Goal: Task Accomplishment & Management: Use online tool/utility

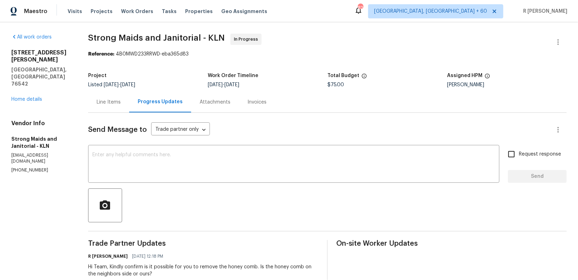
click at [33, 167] on p "(214) 694-8119" at bounding box center [41, 170] width 60 height 6
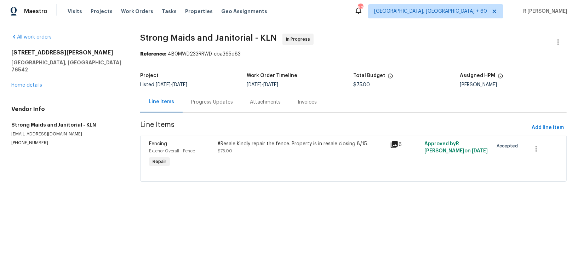
click at [207, 103] on div "Progress Updates" at bounding box center [212, 102] width 42 height 7
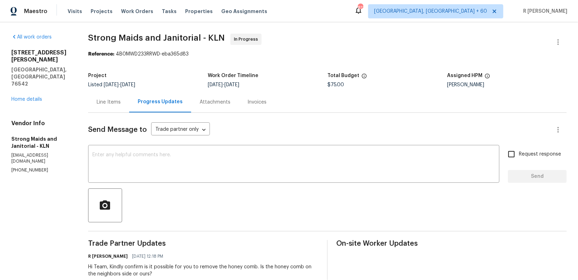
scroll to position [66, 0]
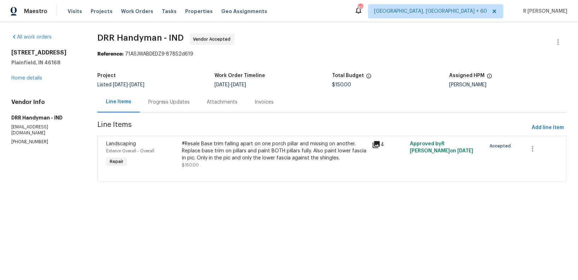
click at [164, 103] on div "Progress Updates" at bounding box center [169, 102] width 42 height 7
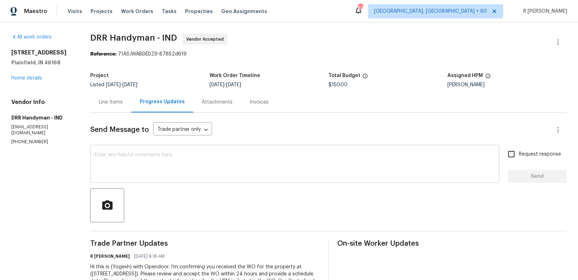
click at [242, 164] on textarea at bounding box center [295, 165] width 401 height 25
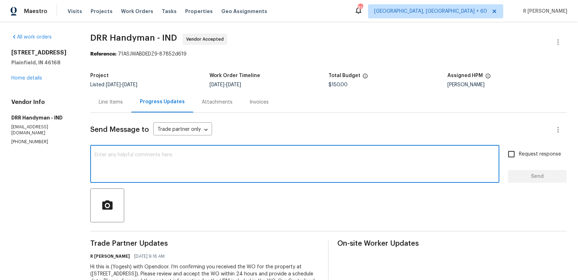
paste textarea "Hi Team, can we get a status update on the work order? Thanks!"
type textarea "Hi Team, can we get a status update on the work order? Thanks!"
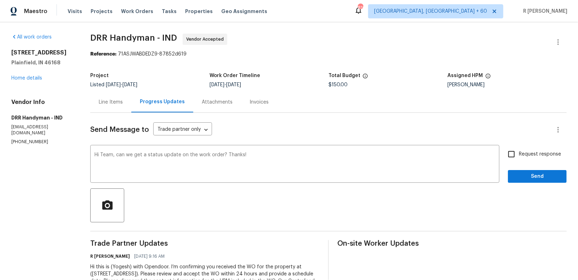
click at [529, 154] on span "Request response" at bounding box center [540, 154] width 42 height 7
click at [519, 154] on input "Request response" at bounding box center [511, 154] width 15 height 15
checkbox input "true"
click at [528, 177] on span "Send" at bounding box center [537, 176] width 47 height 9
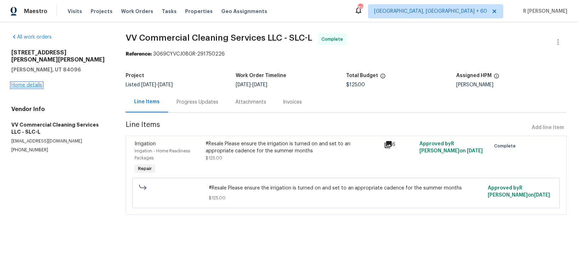
click at [16, 83] on link "Home details" at bounding box center [26, 85] width 31 height 5
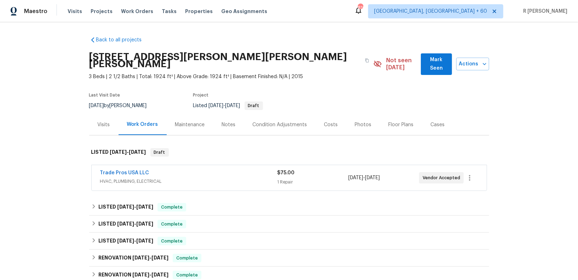
click at [131, 165] on div "Trade Pros USA LLC HVAC, PLUMBING, ELECTRICAL $75.00 1 Repair 8/8/2025 - 8/11/2…" at bounding box center [289, 177] width 395 height 25
click at [130, 171] on link "Trade Pros USA LLC" at bounding box center [124, 173] width 49 height 5
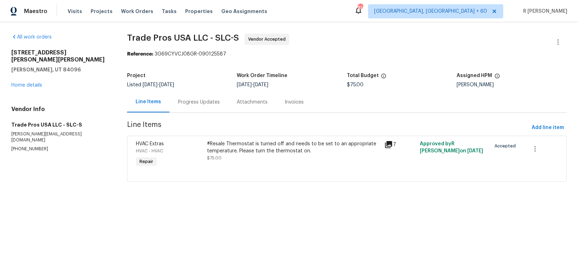
click at [192, 92] on div "Progress Updates" at bounding box center [199, 102] width 59 height 21
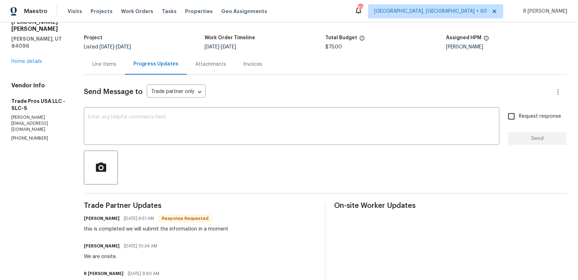
scroll to position [39, 0]
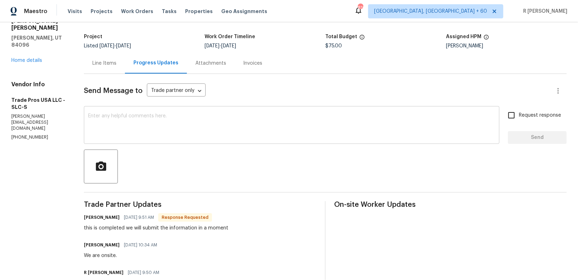
click at [219, 134] on textarea at bounding box center [291, 126] width 407 height 25
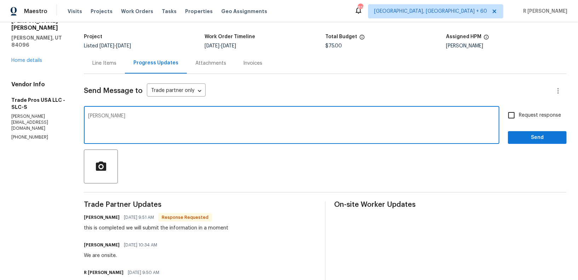
type textarea "T"
click at [91, 214] on h6 "Trevor Davidson" at bounding box center [102, 217] width 36 height 7
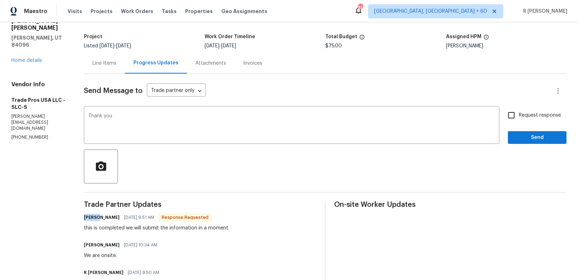
click at [91, 214] on h6 "Trevor Davidson" at bounding box center [102, 217] width 36 height 7
copy h6 "Trevor"
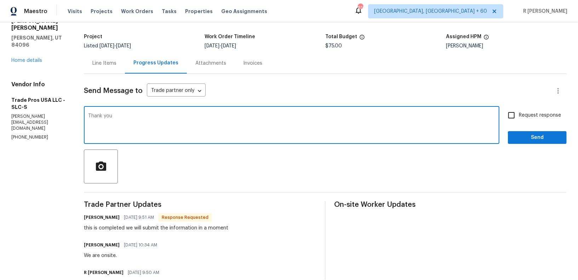
click at [162, 122] on textarea "Thank you" at bounding box center [291, 126] width 407 height 25
paste textarea "Trevor"
type textarea "Thank you Trevor."
click at [529, 143] on button "Send" at bounding box center [537, 137] width 59 height 13
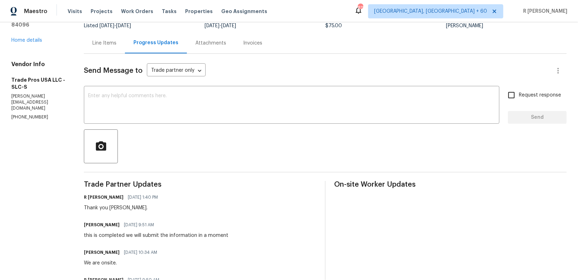
scroll to position [109, 0]
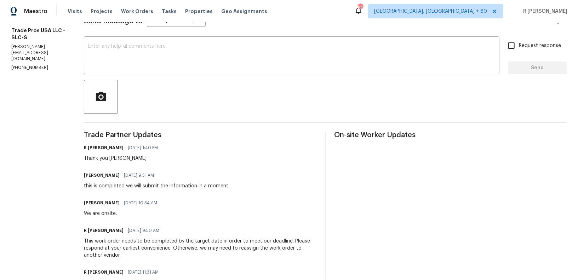
click at [147, 185] on div "this is completed we will submit the information in a moment" at bounding box center [156, 186] width 144 height 7
copy div "this is completed we will submit the information in a moment"
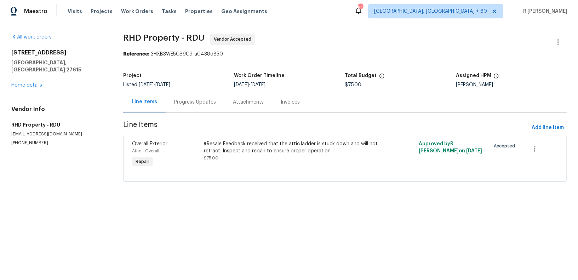
click at [201, 103] on div "Progress Updates" at bounding box center [195, 102] width 42 height 7
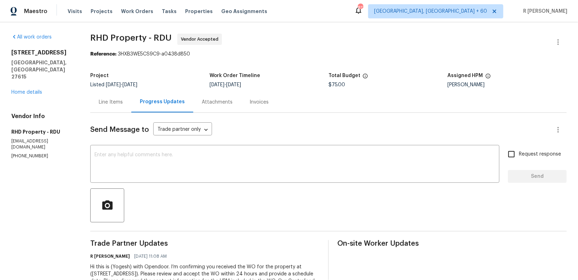
click at [270, 189] on div at bounding box center [328, 206] width 476 height 34
click at [278, 178] on div "x ​" at bounding box center [294, 165] width 409 height 36
paste textarea "Hi Team, can we get a status update on the work order? Thanks!"
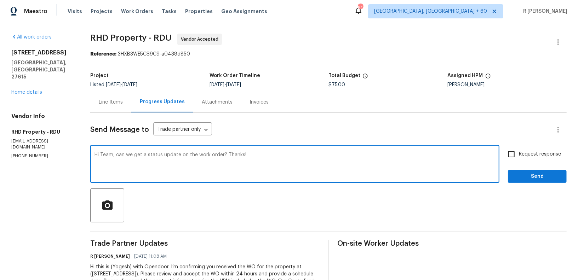
type textarea "Hi Team, can we get a status update on the work order? Thanks!"
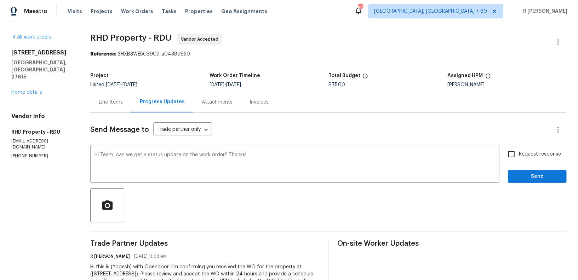
click at [537, 157] on span "Request response" at bounding box center [540, 154] width 42 height 7
click at [519, 157] on input "Request response" at bounding box center [511, 154] width 15 height 15
checkbox input "true"
click span "Send"
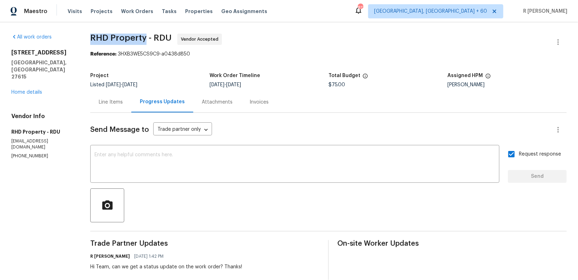
drag, startPoint x: 148, startPoint y: 37, endPoint x: 85, endPoint y: 37, distance: 62.6
click div "All work orders 1312 Rainwood Ln Raleigh, NC 27615 Home details Vendor Info RHD…"
copy span "RHD Property"
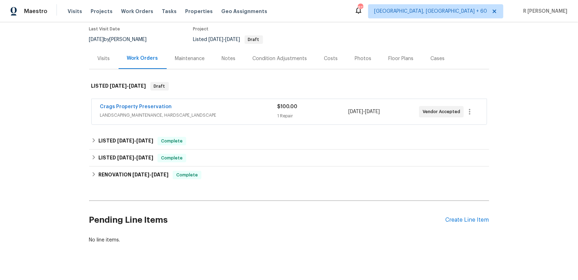
scroll to position [70, 0]
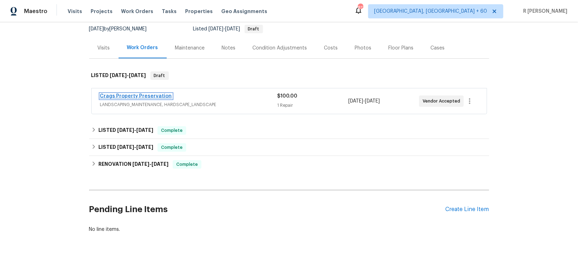
click at [130, 94] on link "Crags Property Preservation" at bounding box center [136, 96] width 72 height 5
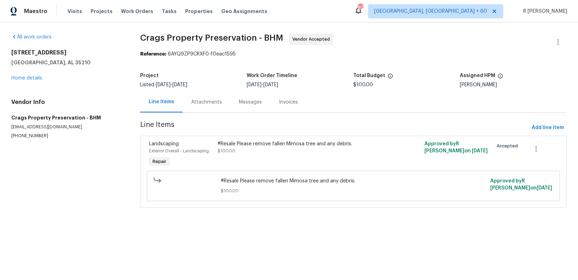
click at [208, 99] on div "Attachments" at bounding box center [206, 102] width 31 height 7
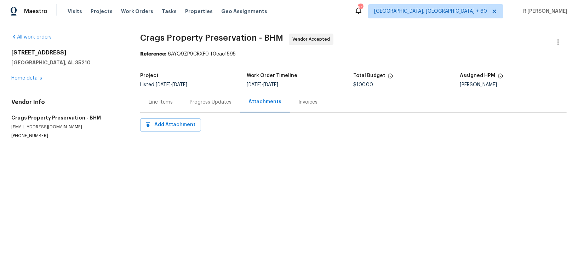
click at [208, 99] on div "Progress Updates" at bounding box center [211, 102] width 42 height 7
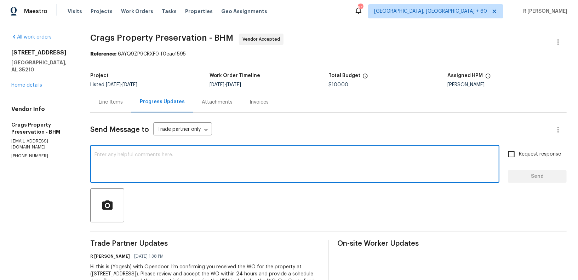
click at [330, 174] on textarea at bounding box center [295, 165] width 401 height 25
paste textarea "Hi Team, can we get a status update on the work order? Thanks!"
type textarea "Hi Team, can we get a status update on the work order? Thanks!"
click at [542, 156] on span "Request response" at bounding box center [540, 154] width 42 height 7
click at [519, 156] on input "Request response" at bounding box center [511, 154] width 15 height 15
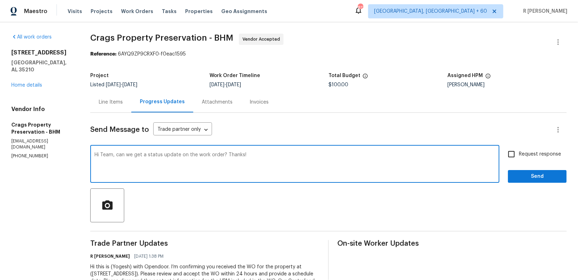
checkbox input "true"
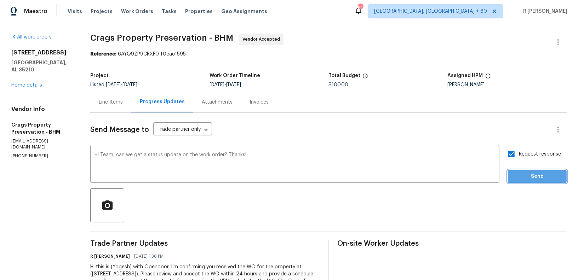
click at [542, 179] on span "Send" at bounding box center [537, 176] width 47 height 9
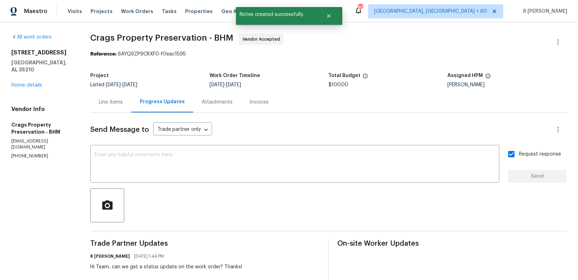
click at [371, 41] on span "Crags Property Preservation - BHM Vendor Accepted" at bounding box center [319, 42] width 459 height 17
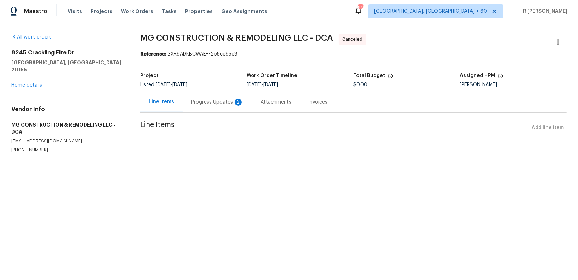
click at [207, 103] on div "Progress Updates 2" at bounding box center [217, 102] width 52 height 7
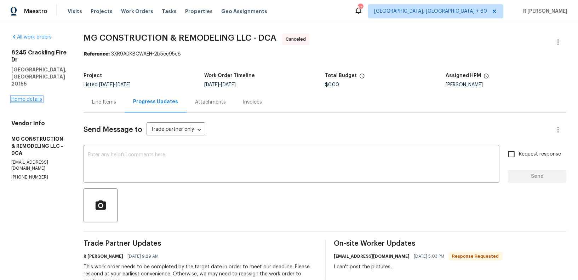
click at [22, 97] on link "Home details" at bounding box center [26, 99] width 31 height 5
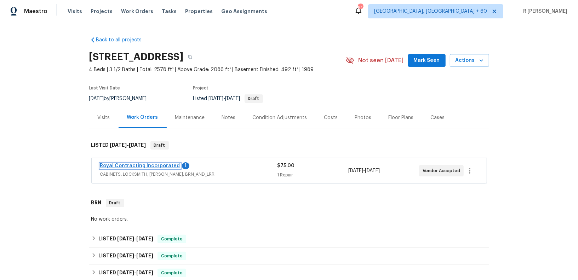
click at [146, 167] on link "Royal Contracting Incorporated" at bounding box center [140, 166] width 80 height 5
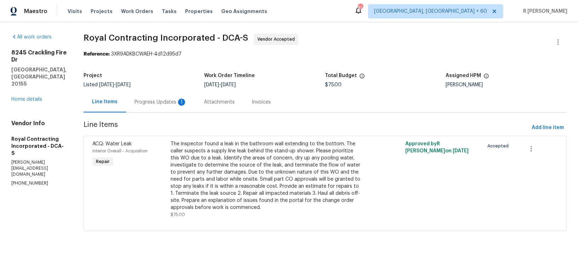
click at [182, 104] on div "Progress Updates 1" at bounding box center [160, 102] width 52 height 7
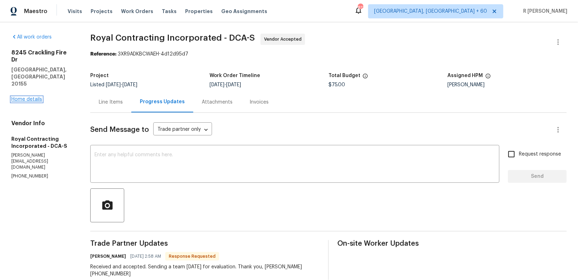
click at [35, 97] on link "Home details" at bounding box center [26, 99] width 31 height 5
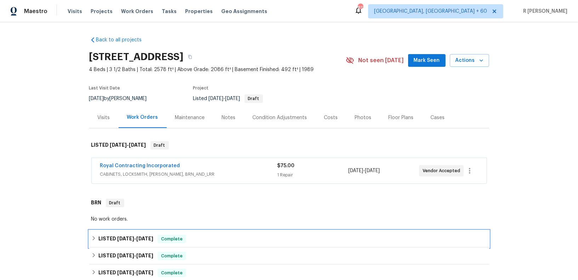
click at [134, 239] on span "7/28/25" at bounding box center [125, 238] width 17 height 5
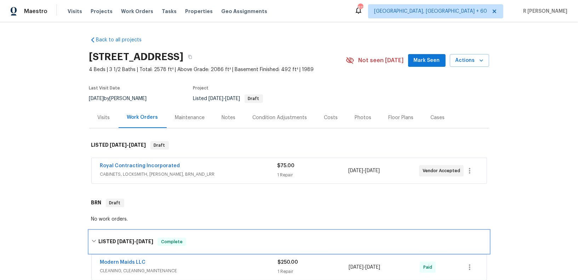
scroll to position [109, 0]
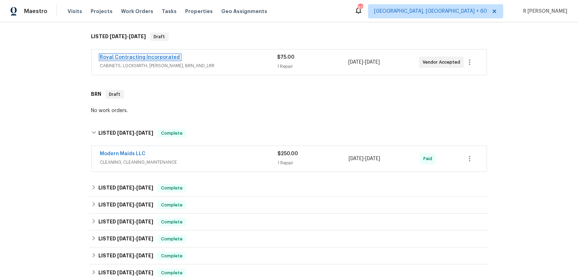
click at [164, 54] on span "Royal Contracting Incorporated" at bounding box center [140, 57] width 80 height 7
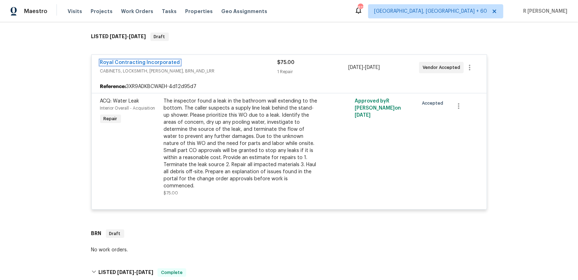
scroll to position [110, 0]
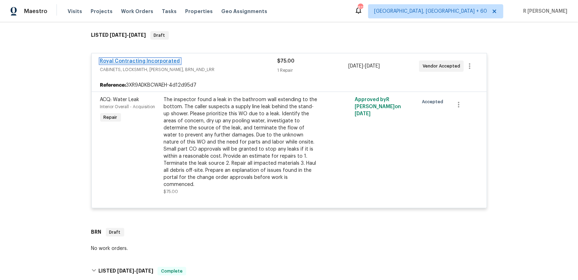
click at [139, 59] on link "Royal Contracting Incorporated" at bounding box center [140, 61] width 80 height 5
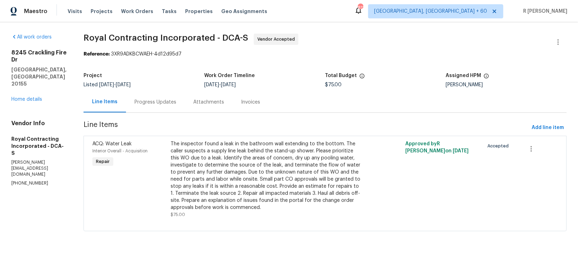
click at [172, 104] on div "Progress Updates" at bounding box center [155, 102] width 42 height 7
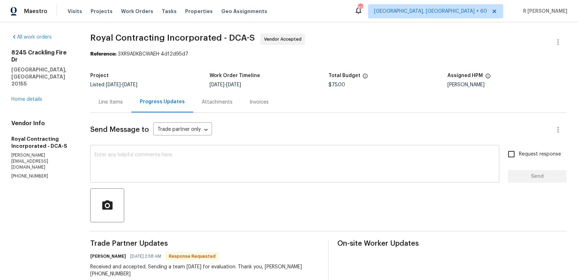
scroll to position [4, 0]
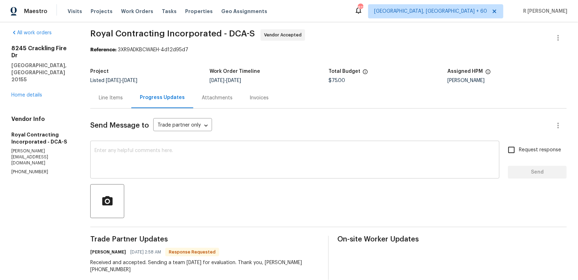
click at [242, 150] on textarea at bounding box center [295, 160] width 401 height 25
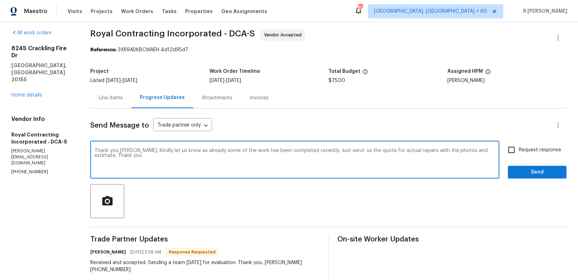
type textarea "Thank you Robin. Kindly let us know as already some of the work has been comple…"
drag, startPoint x: 136, startPoint y: 152, endPoint x: 136, endPoint y: 158, distance: 6.0
click at [136, 158] on textarea "Thank you Robin. Kindly let us know as already some of the work has been comple…" at bounding box center [295, 160] width 401 height 25
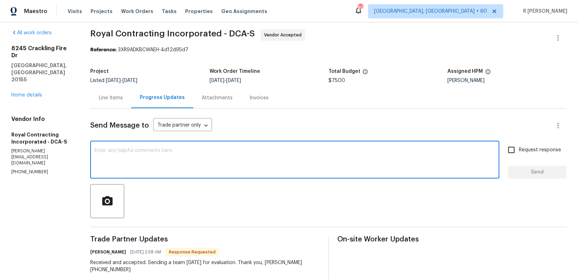
paste textarea "Thank you, Robin. Kindly confirm, as some of the work has already been complete…"
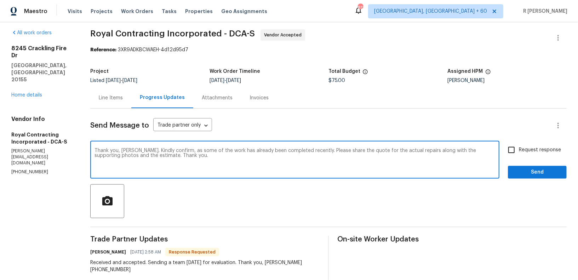
click at [137, 155] on textarea "Thank you, Robin. Kindly confirm, as some of the work has already been complete…" at bounding box center [295, 160] width 401 height 25
click at [142, 161] on textarea "Thank you, Robin. Kindly confirm, as some of the work has already been complete…" at bounding box center [295, 160] width 401 height 25
type textarea "Thank you, Robin. Kindly confirm, as some of the work has already been complete…"
click at [514, 148] on input "Request response" at bounding box center [511, 150] width 15 height 15
checkbox input "true"
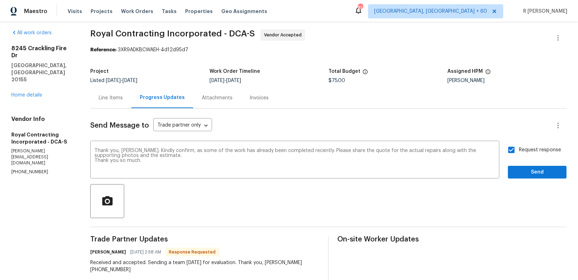
click at [531, 160] on div "Request response Send" at bounding box center [537, 161] width 59 height 36
click at [531, 174] on span "Send" at bounding box center [537, 172] width 47 height 9
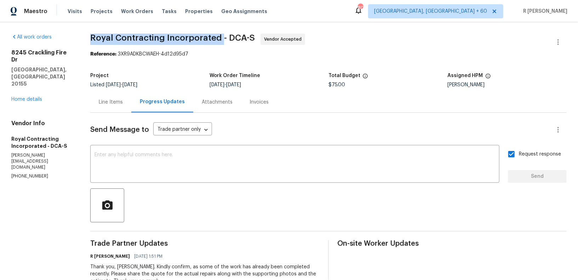
drag, startPoint x: 221, startPoint y: 36, endPoint x: 93, endPoint y: 35, distance: 127.8
click at [93, 35] on span "Royal Contracting Incorporated - DCA-S" at bounding box center [172, 38] width 165 height 8
copy span "Royal Contracting Incorporated"
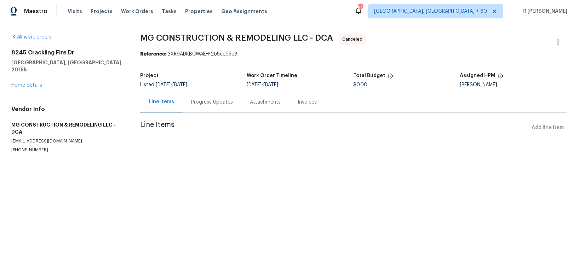
click at [208, 106] on div "Progress Updates" at bounding box center [212, 102] width 59 height 21
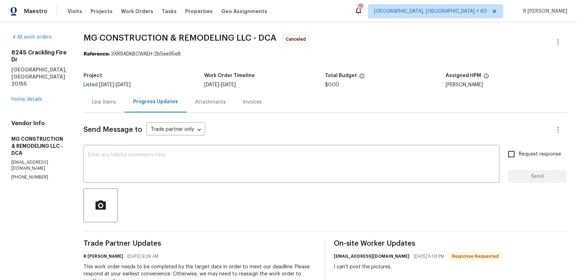
scroll to position [73, 0]
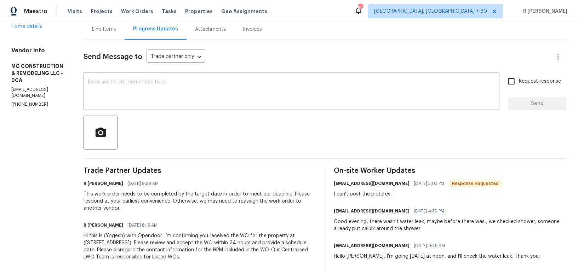
click at [27, 102] on p "[PHONE_NUMBER]" at bounding box center [38, 105] width 55 height 6
copy p "[PHONE_NUMBER]"
click at [250, 93] on textarea at bounding box center [291, 92] width 407 height 25
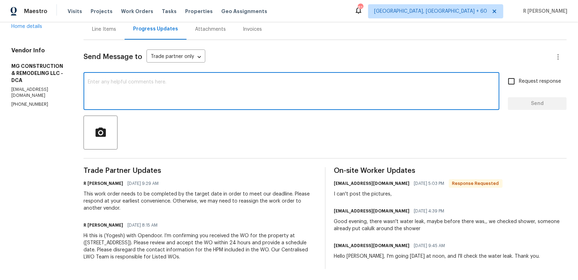
click at [250, 93] on textarea at bounding box center [291, 92] width 407 height 25
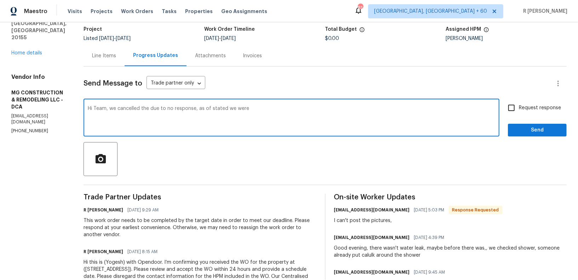
scroll to position [50, 0]
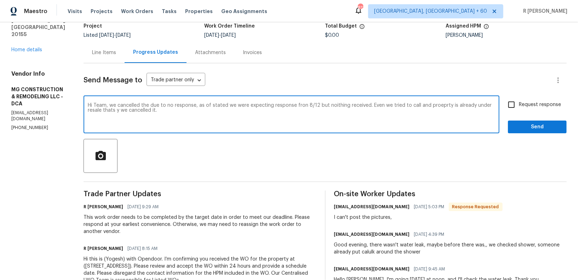
type textarea "Hi Team, we cancelled the due to no response, as of stated we were expecting re…"
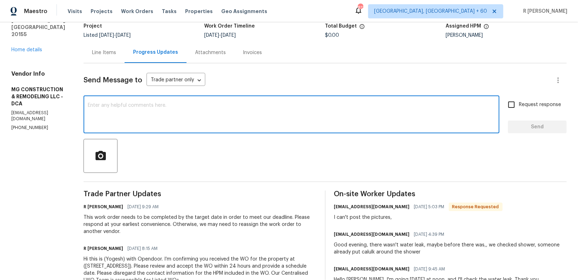
click at [328, 125] on textarea at bounding box center [291, 115] width 407 height 25
paste textarea "Hi Team, we cancelled the work order due to no response. As stated, we were exp…"
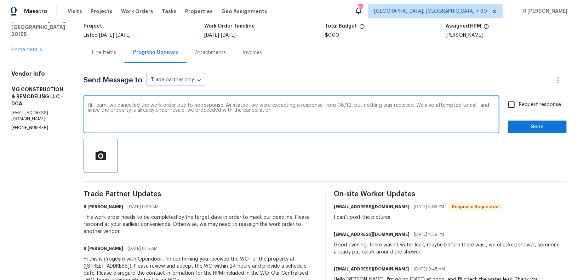
type textarea "Hi Team, we cancelled the work order due to no response. As stated, we were exp…"
click at [525, 106] on span "Request response" at bounding box center [540, 104] width 42 height 7
click at [519, 106] on input "Request response" at bounding box center [511, 104] width 15 height 15
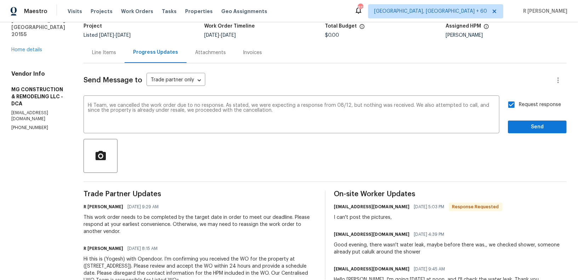
click at [524, 103] on span "Request response" at bounding box center [540, 104] width 42 height 7
click at [519, 103] on input "Request response" at bounding box center [511, 104] width 15 height 15
click at [523, 103] on span "Request response" at bounding box center [540, 104] width 42 height 7
click at [519, 103] on input "Request response" at bounding box center [511, 104] width 15 height 15
checkbox input "true"
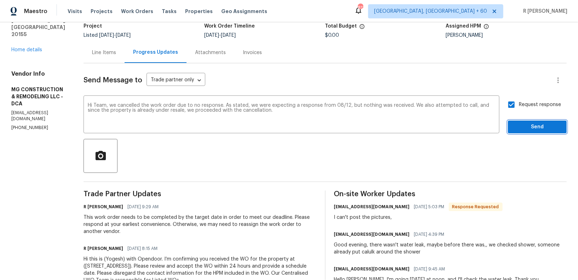
click at [522, 123] on span "Send" at bounding box center [537, 127] width 47 height 9
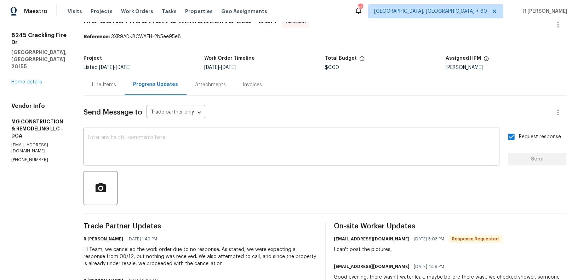
scroll to position [0, 0]
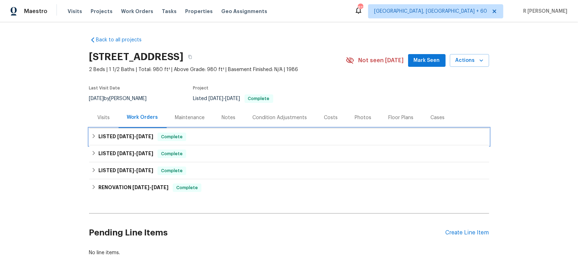
click at [146, 138] on span "[DATE]" at bounding box center [144, 136] width 17 height 5
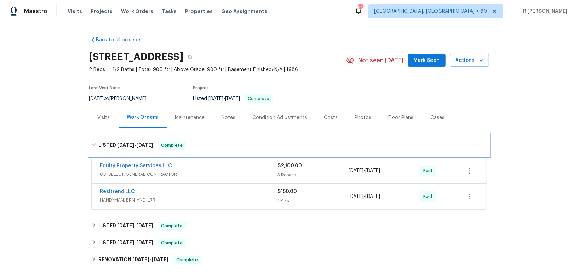
click at [144, 144] on span "[DATE]" at bounding box center [144, 145] width 17 height 5
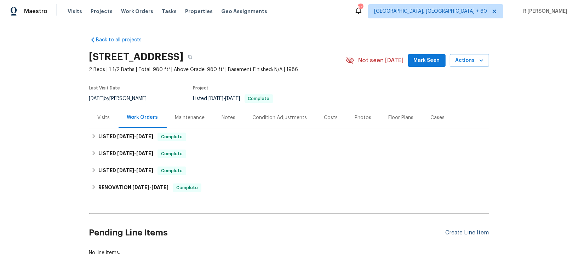
click at [459, 231] on div "Create Line Item" at bounding box center [468, 233] width 44 height 7
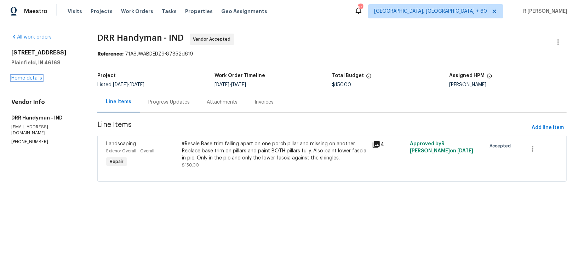
click at [19, 79] on link "Home details" at bounding box center [26, 78] width 31 height 5
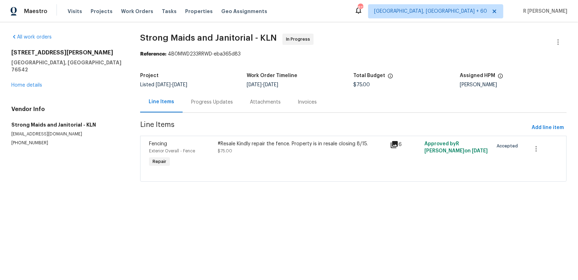
click at [200, 103] on div "Progress Updates" at bounding box center [212, 102] width 42 height 7
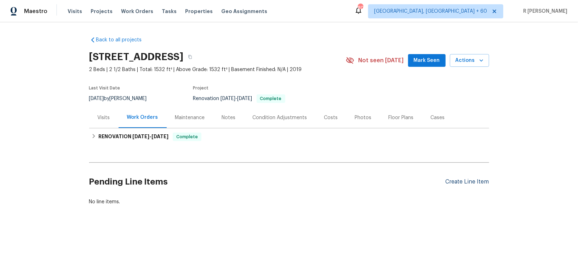
click at [469, 183] on div "Create Line Item" at bounding box center [468, 182] width 44 height 7
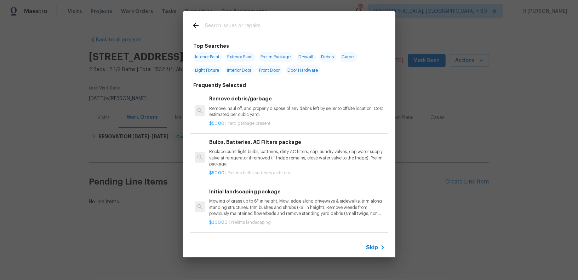
click at [300, 25] on input "text" at bounding box center [280, 26] width 150 height 11
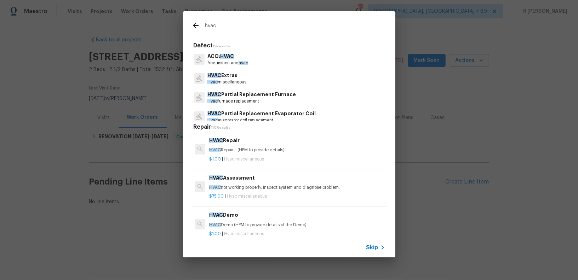
type input "hvac"
click at [229, 78] on p "HVAC Extras" at bounding box center [226, 75] width 39 height 7
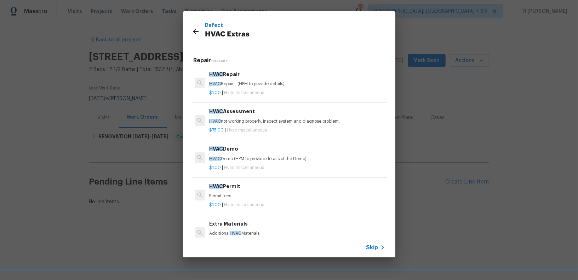
click at [229, 78] on h6 "HVAC Repair" at bounding box center [297, 74] width 176 height 8
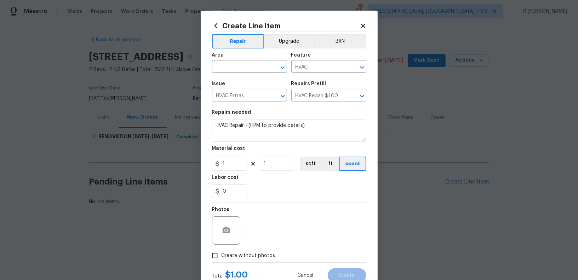
click at [234, 74] on span "Area ​" at bounding box center [249, 62] width 75 height 29
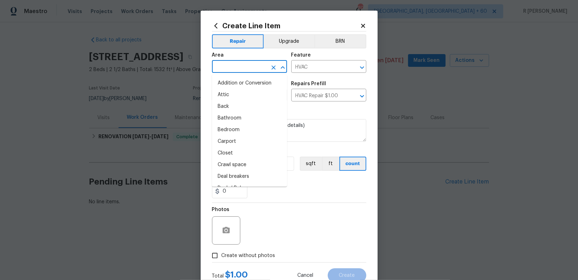
click at [237, 65] on input "text" at bounding box center [239, 67] width 55 height 11
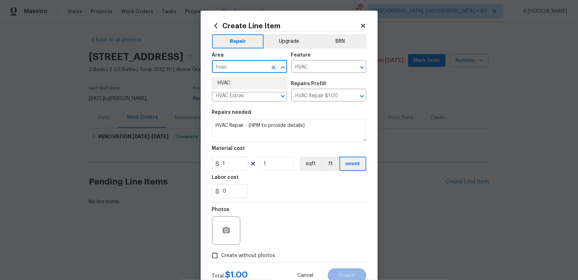
click at [233, 91] on ul "HVAC" at bounding box center [249, 83] width 75 height 17
click at [230, 88] on li "HVAC" at bounding box center [249, 84] width 75 height 12
type input "HVAC"
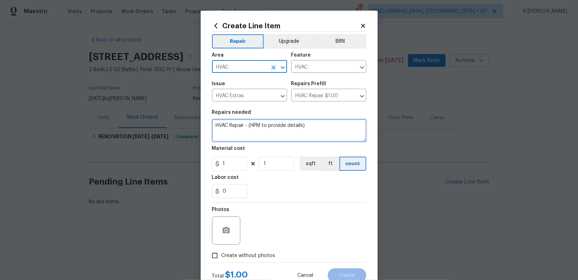
click at [251, 134] on textarea "HVAC Repair - (HPM to provide details)" at bounding box center [289, 130] width 154 height 23
paste textarea "Received feedback HVAC unit isn't cooling. Please assess HVAC unit and provide …"
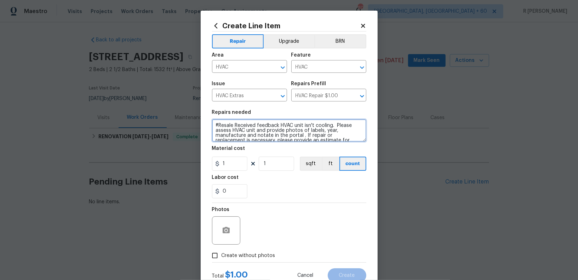
scroll to position [11, 0]
type textarea "#Resale Received feedback HVAC unit isn't cooling. Please assess HVAC unit and …"
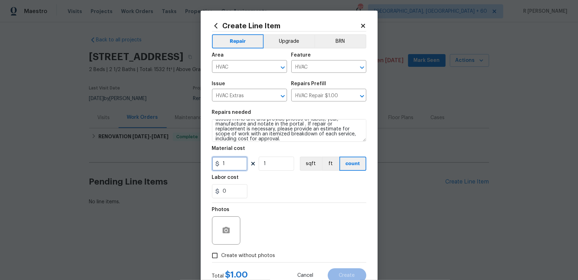
click at [236, 162] on input "1" at bounding box center [229, 164] width 35 height 14
type input "75"
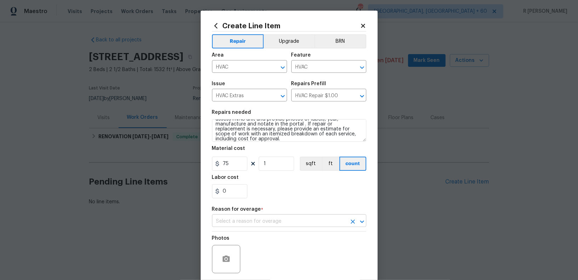
click at [283, 224] on input "text" at bounding box center [279, 221] width 134 height 11
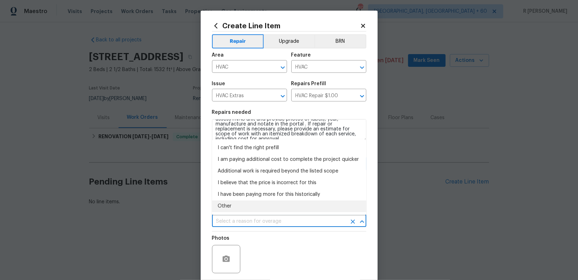
click at [242, 209] on li "Other" at bounding box center [289, 207] width 154 height 12
type input "Other"
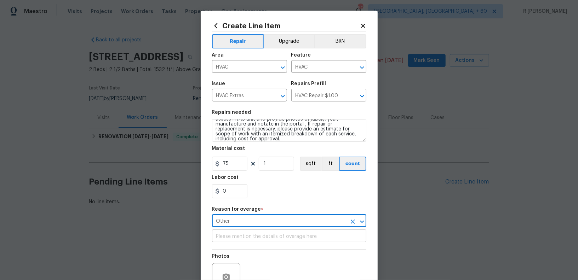
click at [265, 238] on input "text" at bounding box center [289, 236] width 154 height 11
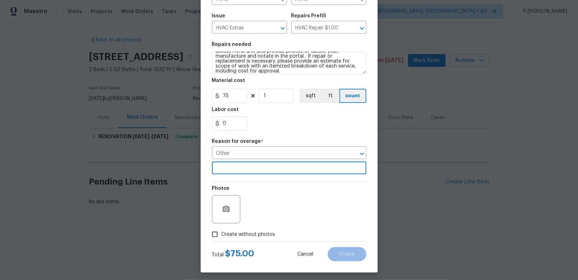
scroll to position [71, 0]
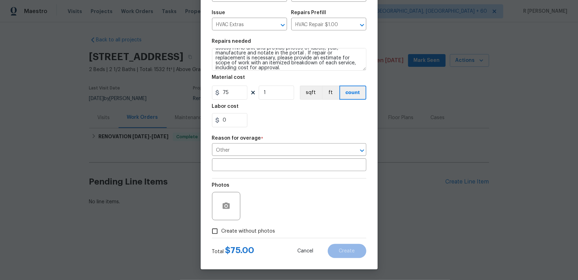
click at [238, 230] on span "Create without photos" at bounding box center [249, 231] width 54 height 7
click at [222, 230] on input "Create without photos" at bounding box center [214, 231] width 13 height 13
checkbox input "true"
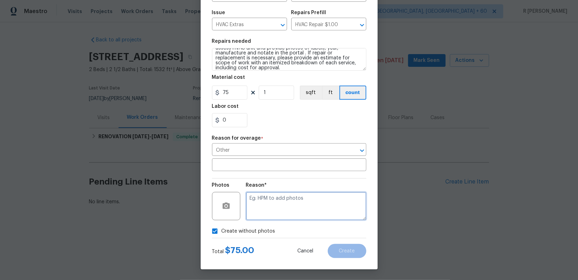
click at [283, 218] on textarea at bounding box center [306, 206] width 120 height 28
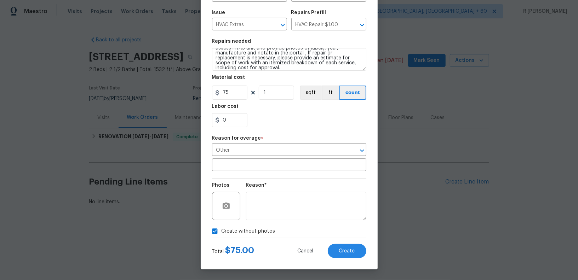
click at [351, 263] on div "Create Line Item Repair Upgrade BRN Area HVAC ​ Feature HVAC ​ Issue HVAC Extra…" at bounding box center [289, 104] width 177 height 330
click at [349, 249] on span "Create" at bounding box center [347, 251] width 16 height 5
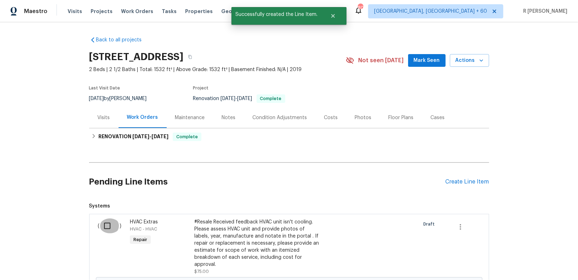
click at [105, 227] on input "checkbox" at bounding box center [110, 226] width 20 height 15
checkbox input "true"
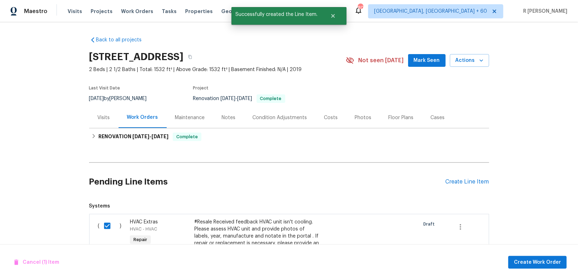
scroll to position [96, 0]
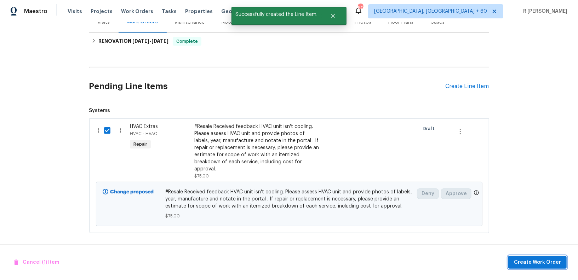
click at [539, 267] on span "Create Work Order" at bounding box center [537, 262] width 47 height 9
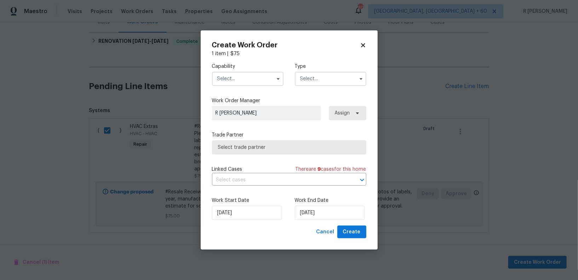
click at [242, 77] on input "text" at bounding box center [247, 79] width 71 height 14
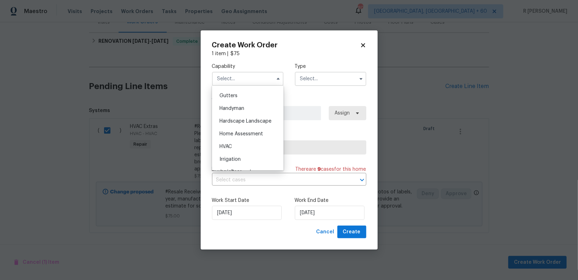
scroll to position [375, 0]
click at [241, 149] on div "HVAC" at bounding box center [248, 146] width 68 height 13
type input "HVAC"
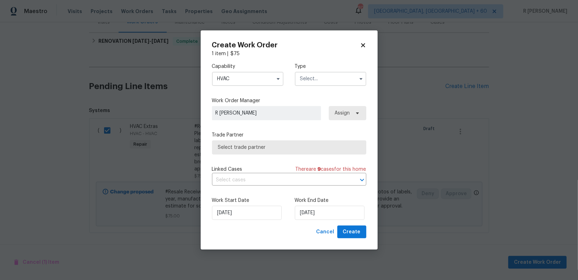
click at [324, 78] on input "text" at bounding box center [330, 79] width 71 height 14
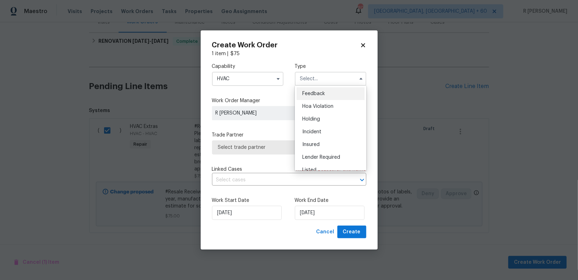
click at [323, 93] on span "Feedback" at bounding box center [313, 93] width 23 height 5
type input "Feedback"
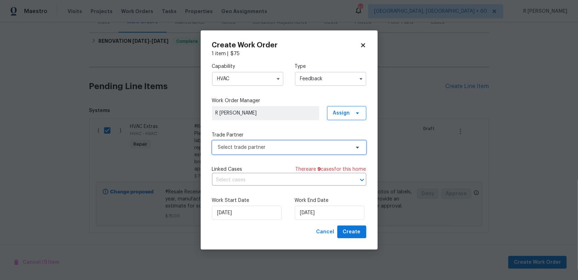
click at [253, 147] on span "Select trade partner" at bounding box center [284, 147] width 132 height 7
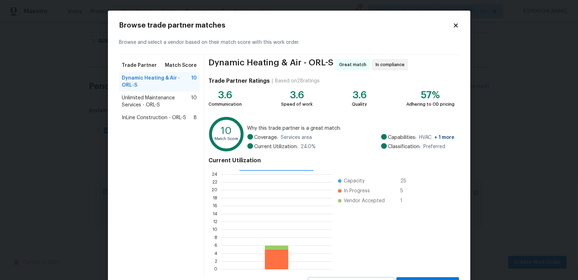
scroll to position [32, 0]
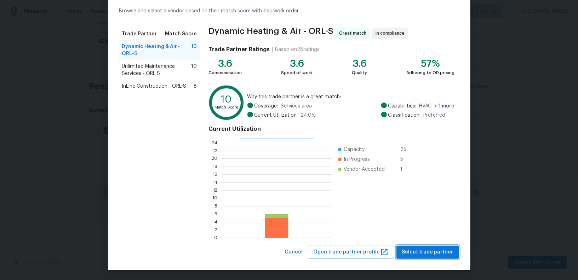
click at [429, 252] on span "Select trade partner" at bounding box center [427, 252] width 51 height 9
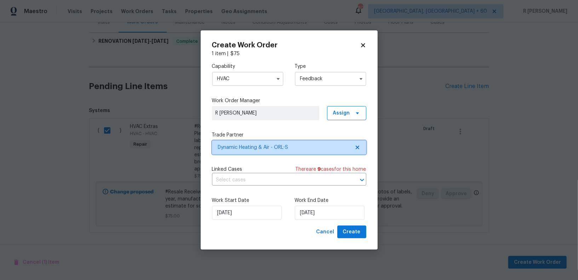
scroll to position [0, 0]
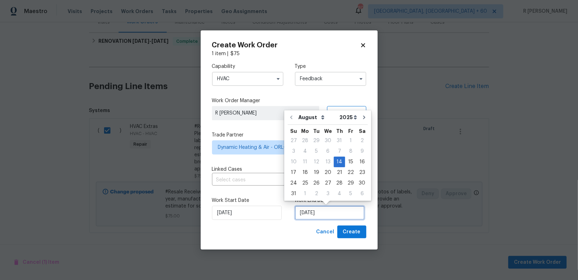
click at [316, 218] on input "14/08/2025" at bounding box center [330, 213] width 70 height 14
click at [304, 175] on div "18" at bounding box center [304, 173] width 11 height 10
type input "18/08/2025"
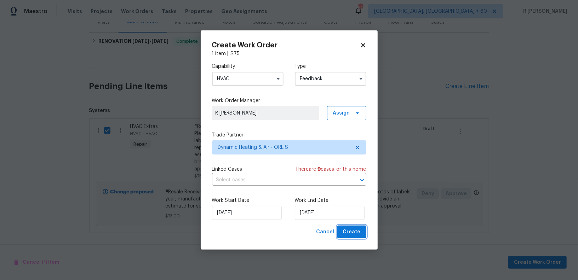
click at [342, 231] on button "Create" at bounding box center [351, 232] width 29 height 13
checkbox input "false"
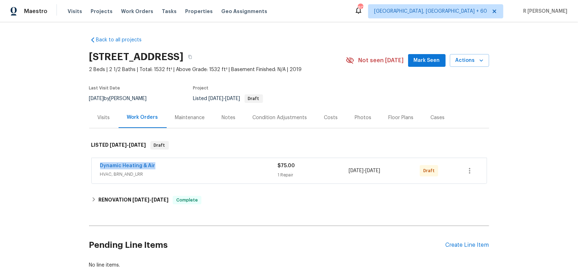
drag, startPoint x: 159, startPoint y: 164, endPoint x: 34, endPoint y: 162, distance: 124.6
click at [34, 162] on div "Back to all projects [STREET_ADDRESS] 2 Beds | 2 1/2 Baths | Total: 1532 ft² | …" at bounding box center [289, 151] width 578 height 258
copy link "Dynamic Heating & Air"
click at [147, 166] on link "Dynamic Heating & Air" at bounding box center [127, 166] width 55 height 5
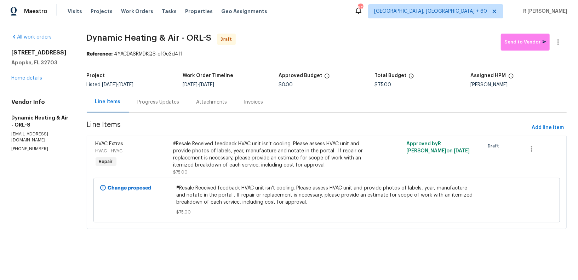
click at [201, 100] on div "Attachments" at bounding box center [211, 102] width 31 height 7
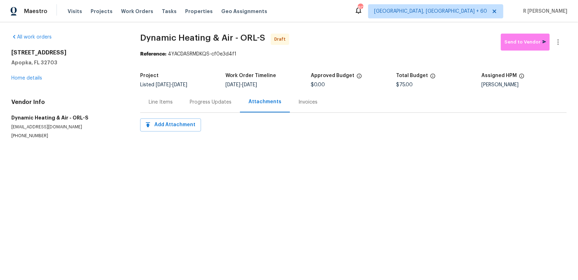
click at [201, 100] on div "Progress Updates" at bounding box center [211, 102] width 42 height 7
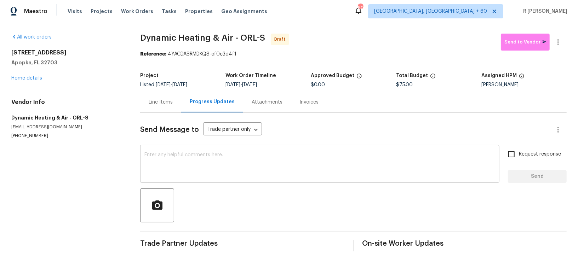
click at [227, 183] on div "x ​" at bounding box center [319, 165] width 359 height 36
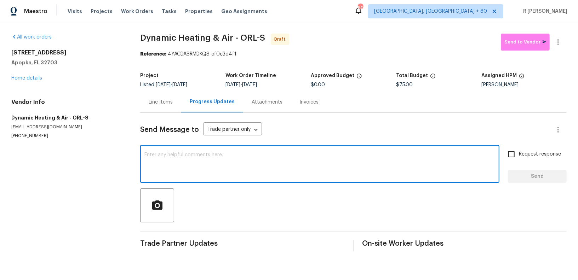
paste textarea "Hi this is (Yogesh) with Opendoor. I’m confirming you received the WO for the p…"
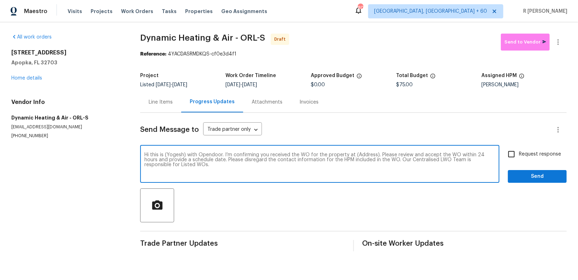
click at [368, 151] on div "Hi this is (Yogesh) with Opendoor. I’m confirming you received the WO for the p…" at bounding box center [319, 165] width 359 height 36
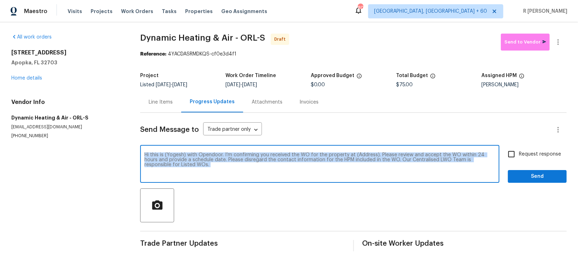
click at [368, 151] on div "Hi this is (Yogesh) with Opendoor. I’m confirming you received the WO for the p…" at bounding box center [319, 165] width 359 height 36
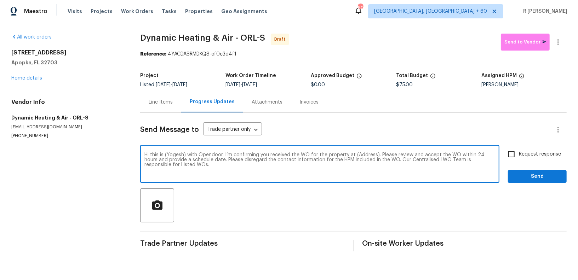
click at [360, 154] on textarea "Hi this is (Yogesh) with Opendoor. I’m confirming you received the WO for the p…" at bounding box center [319, 165] width 351 height 25
paste textarea "[STREET_ADDRESS]"
type textarea "Hi this is (Yogesh) with Opendoor. I’m confirming you received the WO for the p…"
click at [536, 151] on span "Request response" at bounding box center [540, 154] width 42 height 7
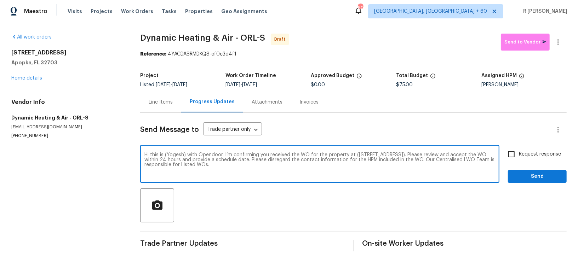
click at [519, 151] on input "Request response" at bounding box center [511, 154] width 15 height 15
checkbox input "true"
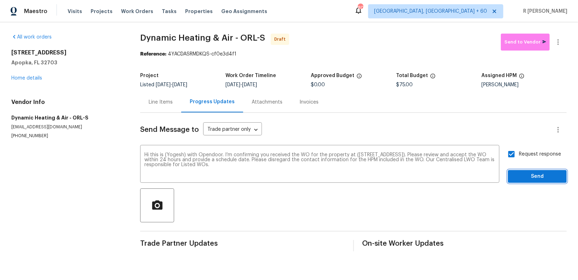
click at [527, 175] on span "Send" at bounding box center [537, 176] width 47 height 9
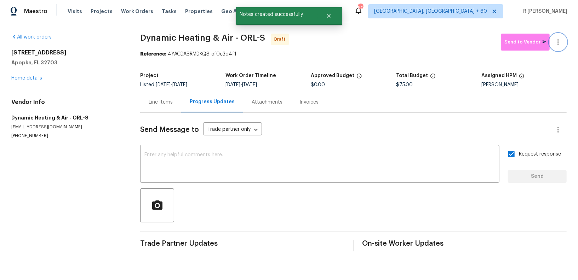
click at [560, 40] on icon "button" at bounding box center [558, 42] width 8 height 8
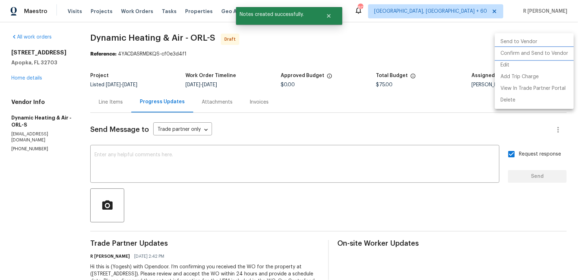
click at [522, 50] on li "Confirm and Send to Vendor" at bounding box center [534, 54] width 79 height 12
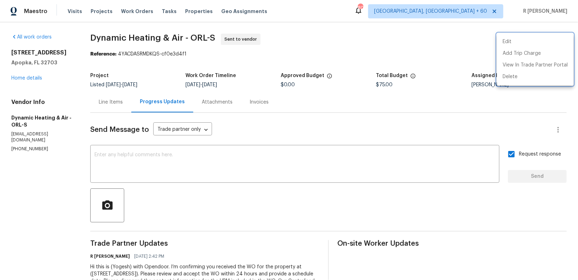
click at [235, 188] on div at bounding box center [289, 140] width 578 height 280
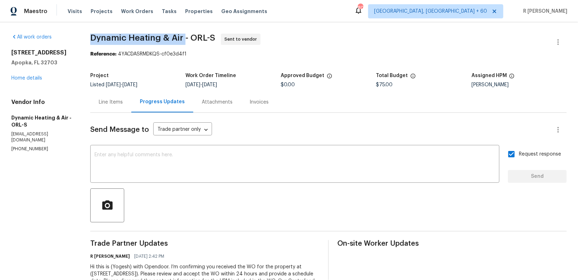
drag, startPoint x: 183, startPoint y: 39, endPoint x: 88, endPoint y: 36, distance: 95.2
click at [88, 36] on div "All work orders [STREET_ADDRESS] Home details Vendor Info Dynamic Heating & Air…" at bounding box center [289, 167] width 578 height 290
copy span "Dynamic Heating & Air"
click at [113, 101] on div "Line Items" at bounding box center [111, 102] width 24 height 7
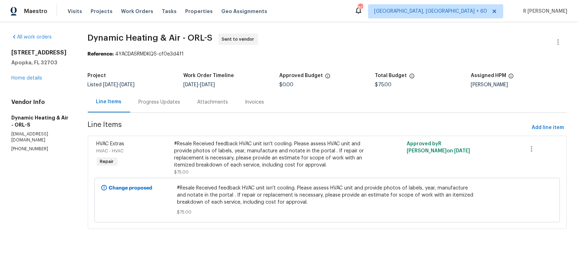
click at [34, 81] on div "[STREET_ADDRESS] Home details" at bounding box center [40, 65] width 59 height 33
click at [33, 79] on link "Home details" at bounding box center [26, 78] width 31 height 5
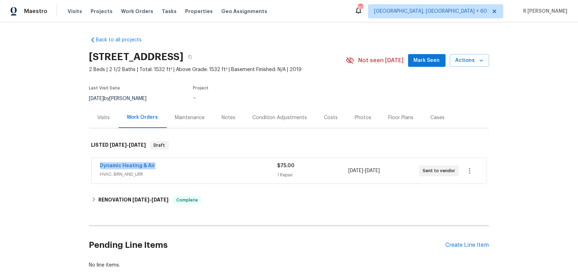
drag, startPoint x: 161, startPoint y: 163, endPoint x: 17, endPoint y: 160, distance: 143.4
click at [17, 160] on div "Back to all projects 3020 Alessa Loop, Apopka, FL 32703 2 Beds | 2 1/2 Baths | …" at bounding box center [289, 151] width 578 height 258
copy link "Dynamic Heating & Air"
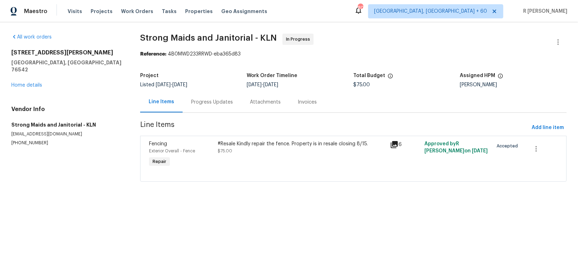
click at [189, 105] on div "Progress Updates" at bounding box center [212, 102] width 59 height 21
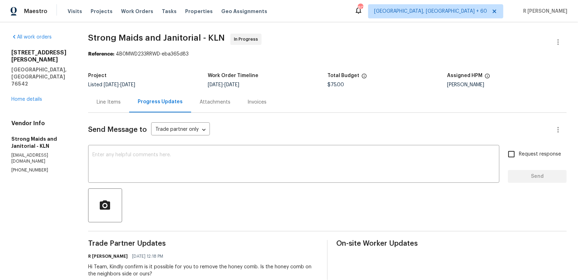
click at [113, 102] on div "Line Items" at bounding box center [109, 102] width 24 height 7
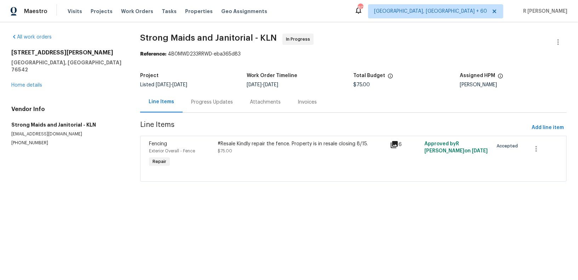
click at [331, 150] on div "#Resale Kindly repair the fence. Property is in resale closing 8/15. $75.00" at bounding box center [302, 148] width 168 height 14
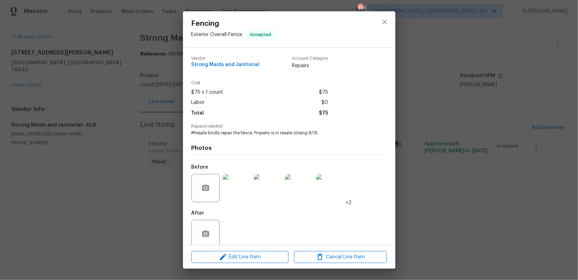
scroll to position [10, 0]
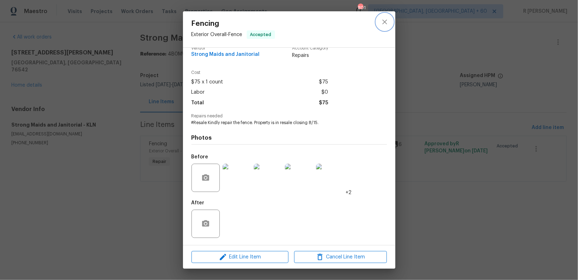
click at [385, 22] on icon "close" at bounding box center [384, 21] width 5 height 5
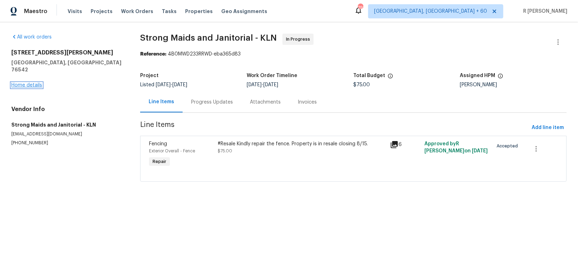
click at [28, 83] on link "Home details" at bounding box center [26, 85] width 31 height 5
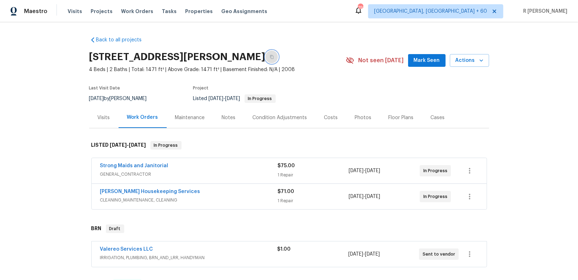
click at [270, 55] on icon "button" at bounding box center [272, 57] width 4 height 4
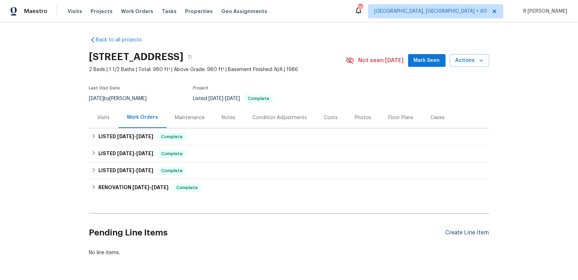
click at [447, 230] on div "Create Line Item" at bounding box center [468, 233] width 44 height 7
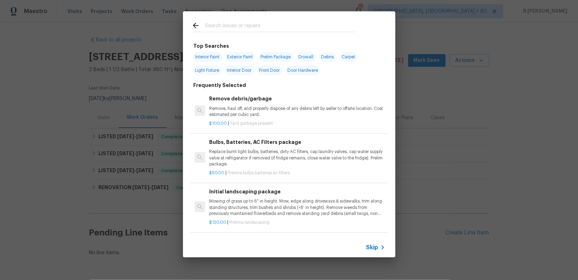
click at [245, 25] on input "text" at bounding box center [280, 26] width 150 height 11
type input "hvac"
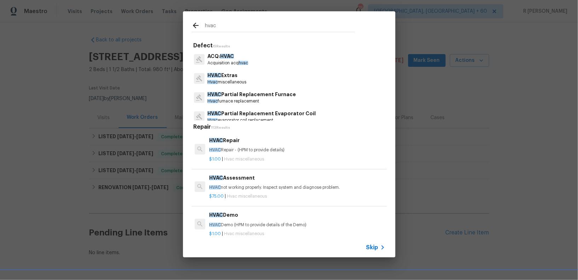
click at [237, 78] on p "HVAC Extras" at bounding box center [226, 75] width 39 height 7
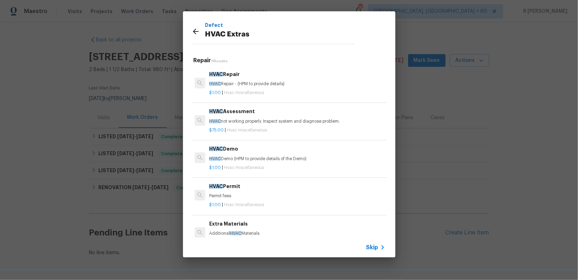
click at [235, 86] on p "HVAC Repair - (HPM to provide details)" at bounding box center [297, 84] width 176 height 6
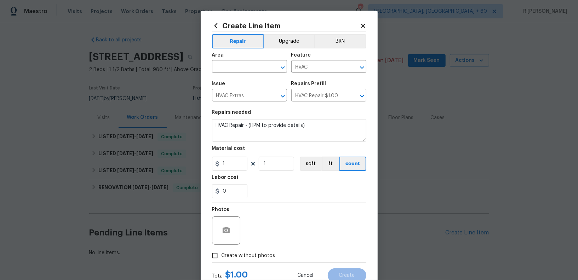
click at [248, 61] on div "Area" at bounding box center [249, 57] width 75 height 9
click at [243, 75] on span "Area ​" at bounding box center [249, 62] width 75 height 29
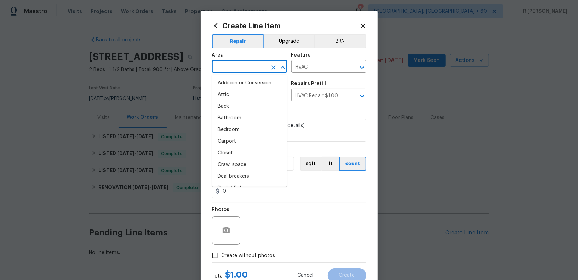
click at [243, 62] on input "text" at bounding box center [239, 67] width 55 height 11
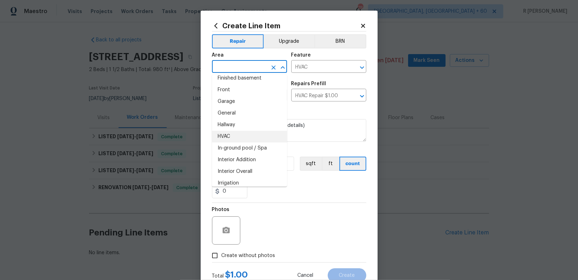
click at [240, 131] on li "HVAC" at bounding box center [249, 137] width 75 height 12
type input "HVAC"
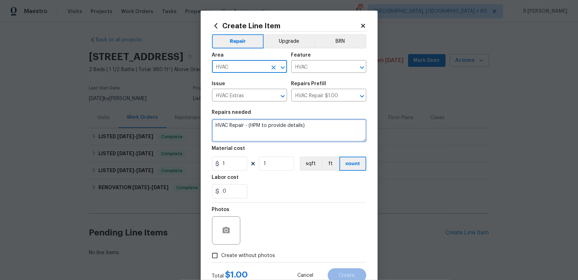
click at [260, 134] on textarea "HVAC Repair - (HPM to provide details)" at bounding box center [289, 130] width 154 height 23
click at [262, 138] on textarea "HVAC Repair - (HPM to provide details)" at bounding box center [289, 130] width 154 height 23
click at [257, 134] on textarea "HVAC Repair - (HPM to provide details)" at bounding box center [289, 130] width 154 height 23
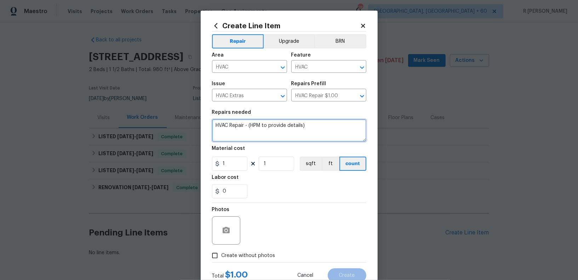
click at [257, 134] on textarea "HVAC Repair - (HPM to provide details)" at bounding box center [289, 130] width 154 height 23
click at [255, 132] on textarea "HVAC Repair - (HPM to provide details)" at bounding box center [289, 130] width 154 height 23
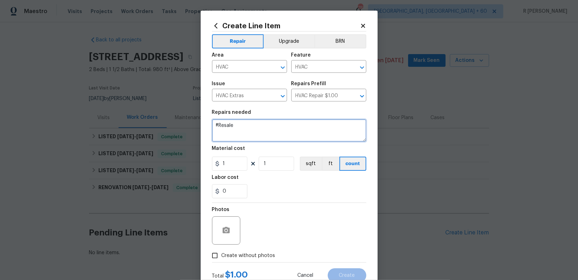
paste textarea "HVAC unit is frozen. Please ensure condensation pan and lines are free of any d…"
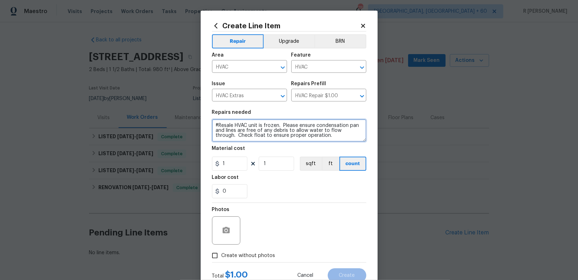
type textarea "#Resale HVAC unit is frozen. Please ensure condensation pan and lines are free …"
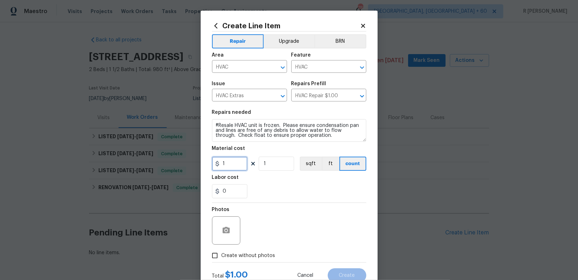
click at [231, 159] on input "1" at bounding box center [229, 164] width 35 height 14
type input "75"
click at [245, 252] on span "Create without photos" at bounding box center [249, 255] width 54 height 7
click at [222, 252] on input "Create without photos" at bounding box center [214, 255] width 13 height 13
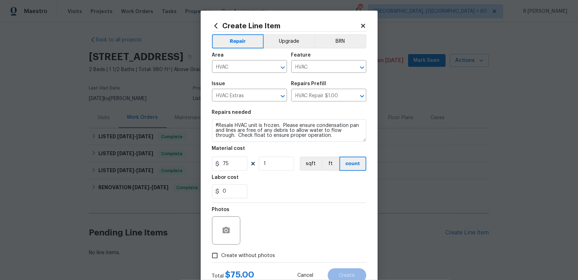
checkbox input "true"
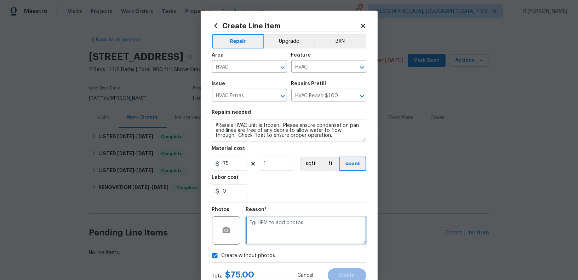
click at [270, 234] on textarea at bounding box center [306, 231] width 120 height 28
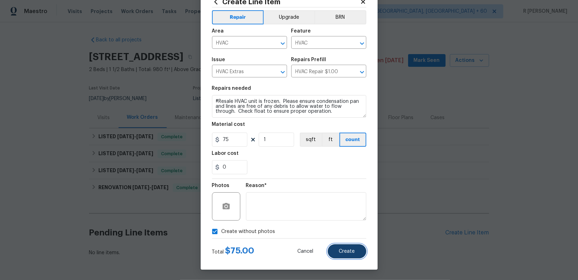
click at [353, 253] on span "Create" at bounding box center [347, 251] width 16 height 5
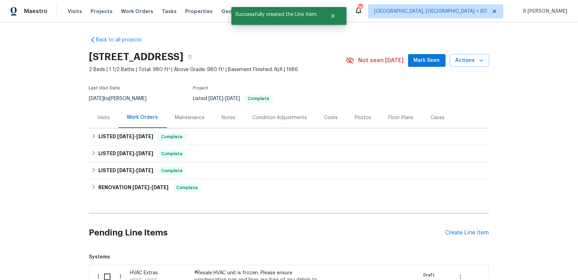
scroll to position [118, 0]
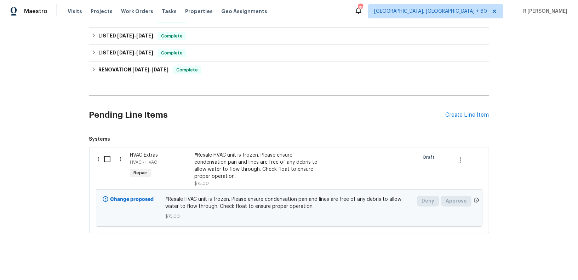
click at [108, 159] on input "checkbox" at bounding box center [110, 159] width 20 height 15
checkbox input "true"
click at [540, 262] on span "Create Work Order" at bounding box center [537, 262] width 47 height 9
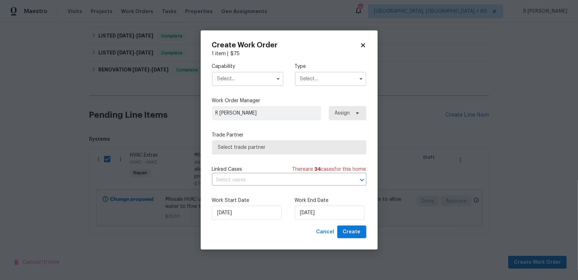
click at [239, 85] on input "text" at bounding box center [247, 79] width 71 height 14
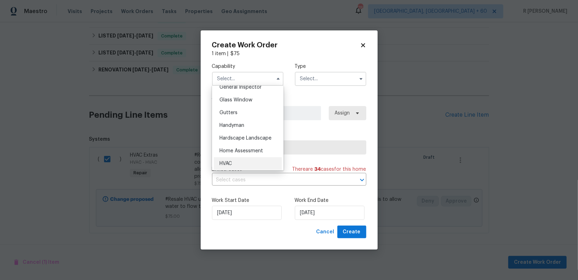
click at [241, 161] on div "HVAC" at bounding box center [248, 164] width 68 height 13
type input "HVAC"
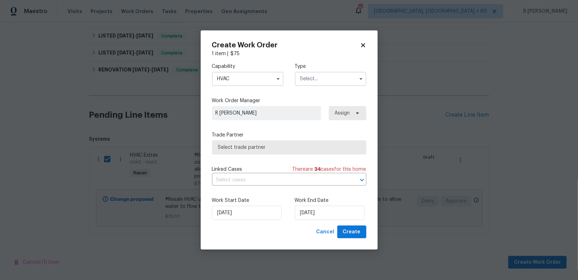
click at [331, 86] on div "Capability HVAC Type" at bounding box center [289, 74] width 154 height 34
click at [325, 76] on input "text" at bounding box center [330, 79] width 71 height 14
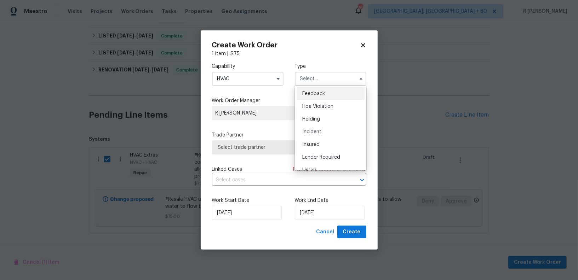
click at [322, 97] on div "Feedback" at bounding box center [331, 93] width 68 height 13
type input "Feedback"
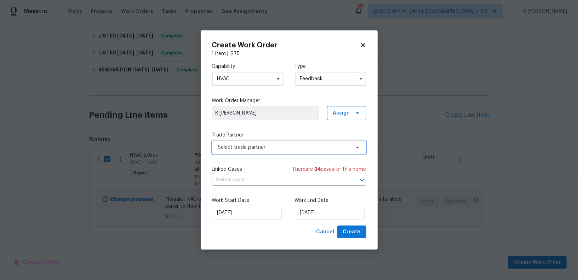
click at [262, 145] on span "Select trade partner" at bounding box center [284, 147] width 132 height 7
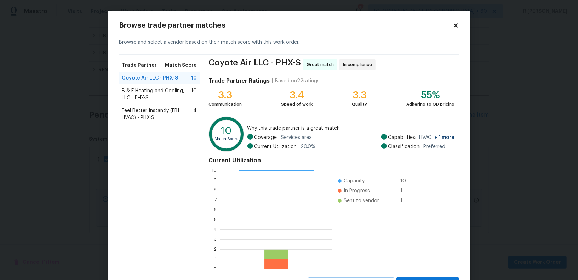
scroll to position [32, 0]
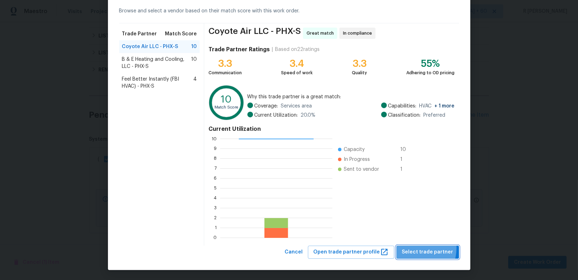
click at [416, 248] on span "Select trade partner" at bounding box center [427, 252] width 51 height 9
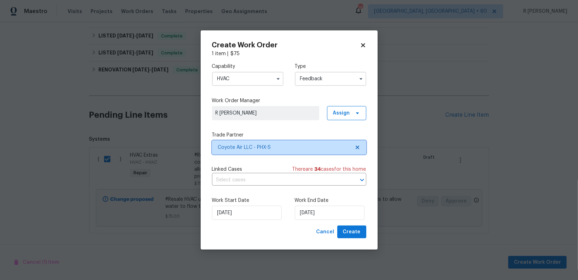
scroll to position [0, 0]
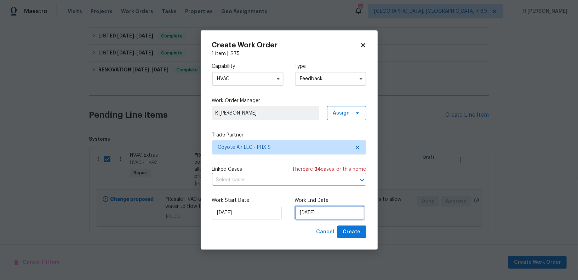
click at [315, 213] on input "14/08/2025" at bounding box center [330, 213] width 70 height 14
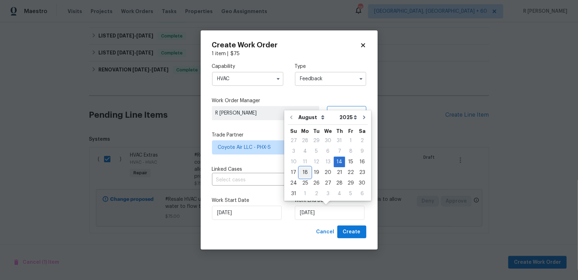
click at [305, 174] on div "18" at bounding box center [304, 173] width 11 height 10
type input "18/08/2025"
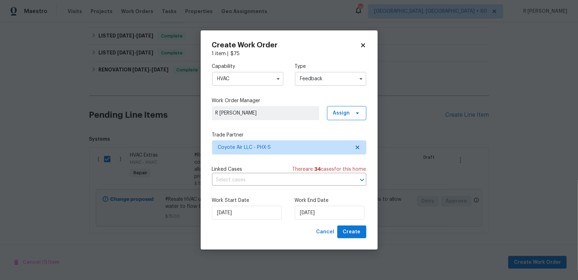
click at [351, 225] on div "Work Start Date 14/08/2025 Work End Date 18/08/2025" at bounding box center [289, 208] width 154 height 34
click at [355, 236] on span "Create" at bounding box center [352, 232] width 18 height 9
checkbox input "false"
